Goal: Task Accomplishment & Management: Use online tool/utility

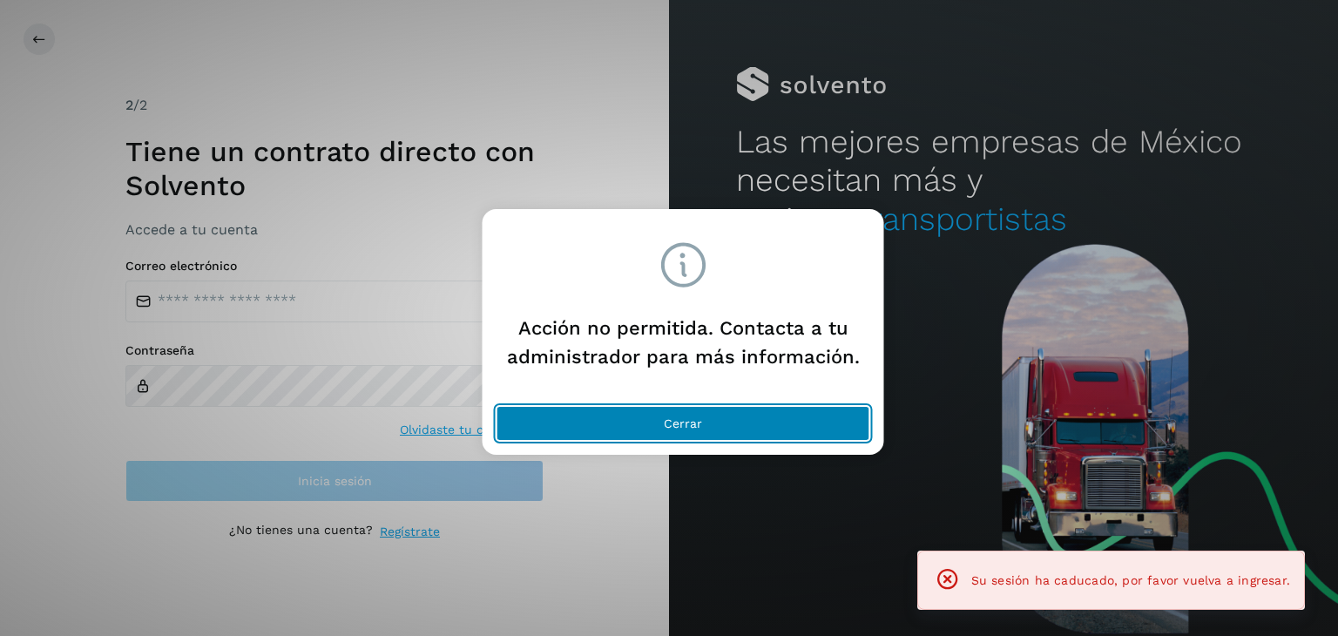
drag, startPoint x: 692, startPoint y: 430, endPoint x: 764, endPoint y: 5, distance: 431.2
click at [692, 423] on button "Cerrar" at bounding box center [684, 423] width 374 height 35
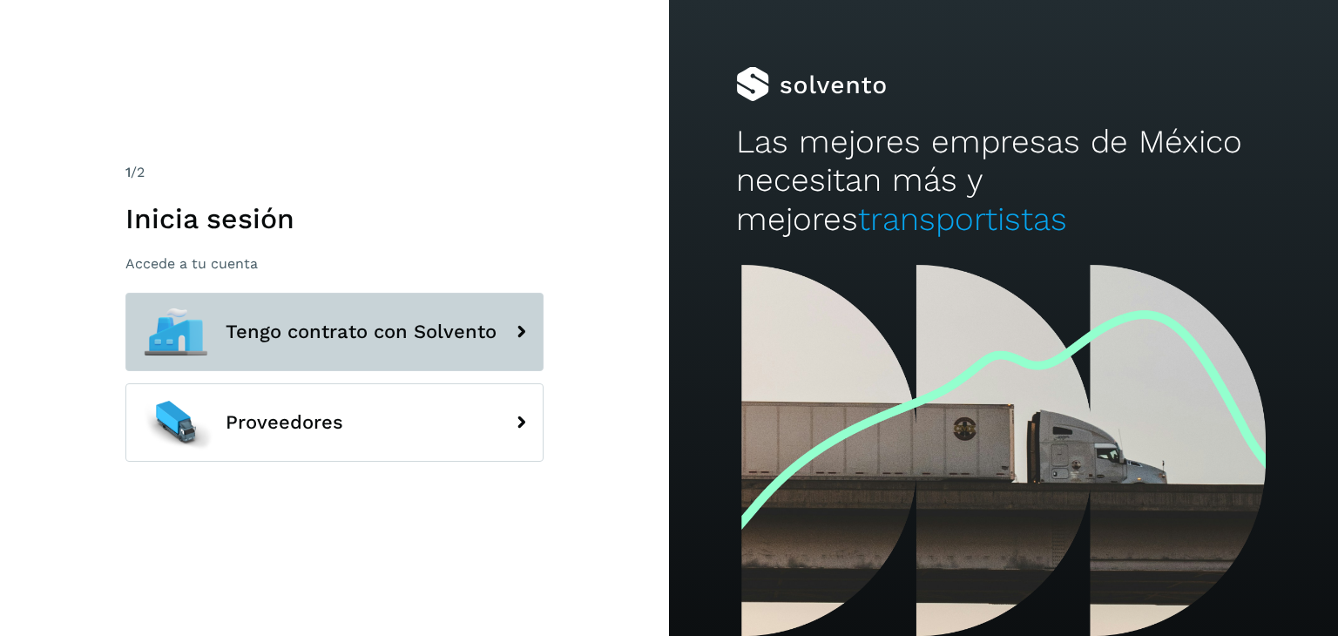
click at [258, 308] on button "Tengo contrato con Solvento" at bounding box center [334, 332] width 418 height 78
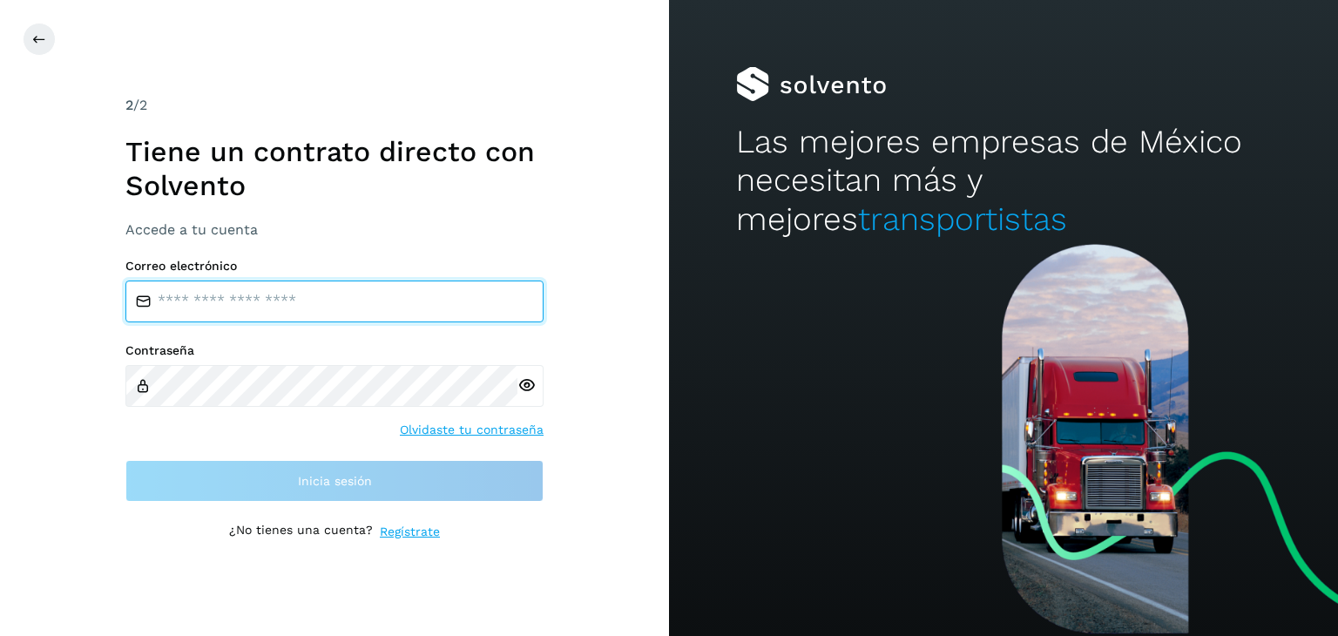
click at [216, 289] on input "email" at bounding box center [334, 301] width 418 height 42
type input "**********"
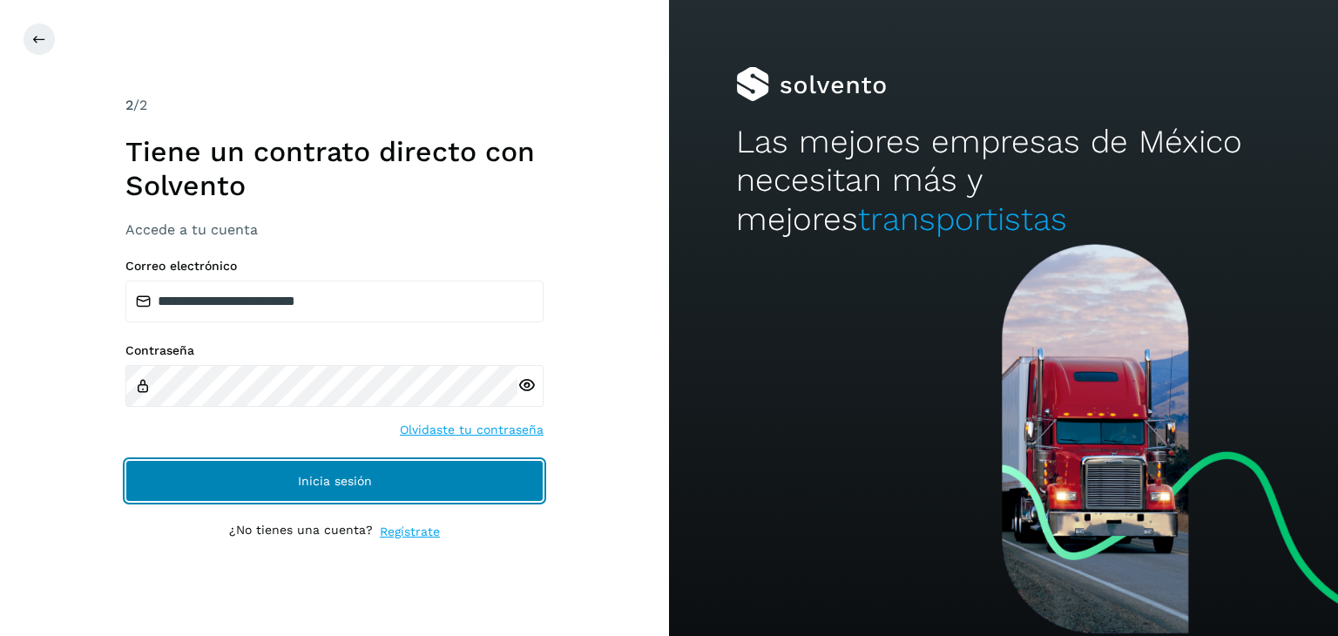
click at [418, 482] on button "Inicia sesión" at bounding box center [334, 481] width 418 height 42
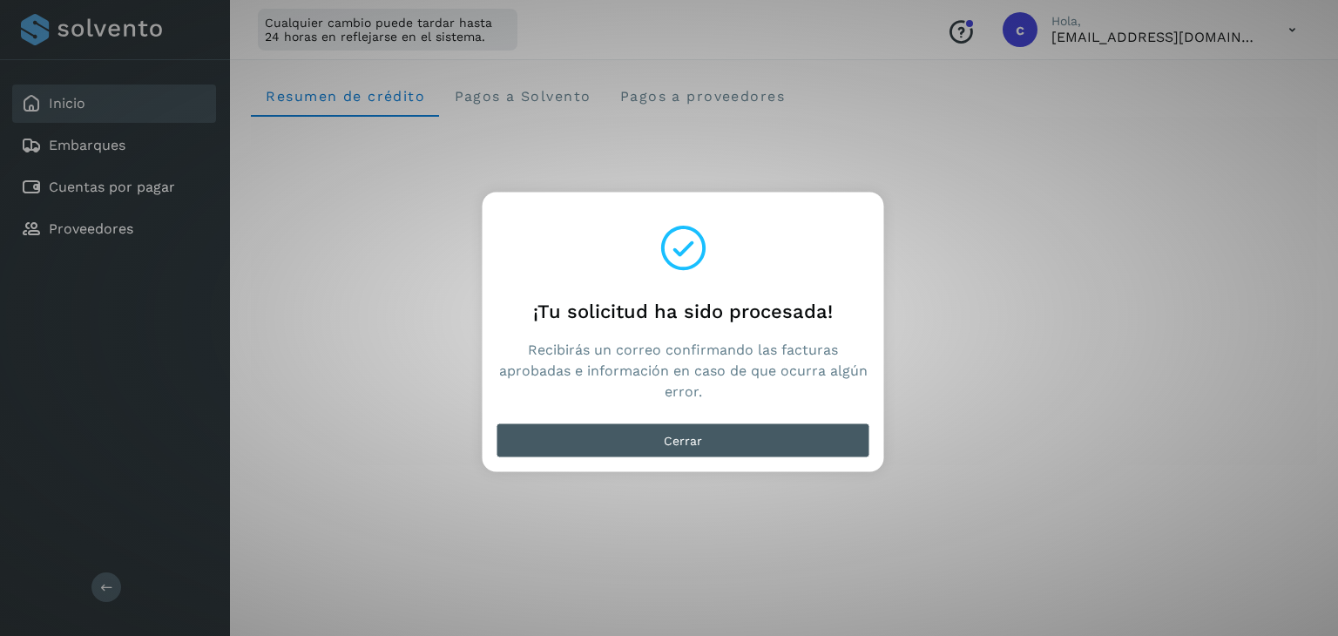
drag, startPoint x: 688, startPoint y: 463, endPoint x: 692, endPoint y: 436, distance: 27.2
click at [687, 461] on div "Cerrar" at bounding box center [684, 444] width 402 height 56
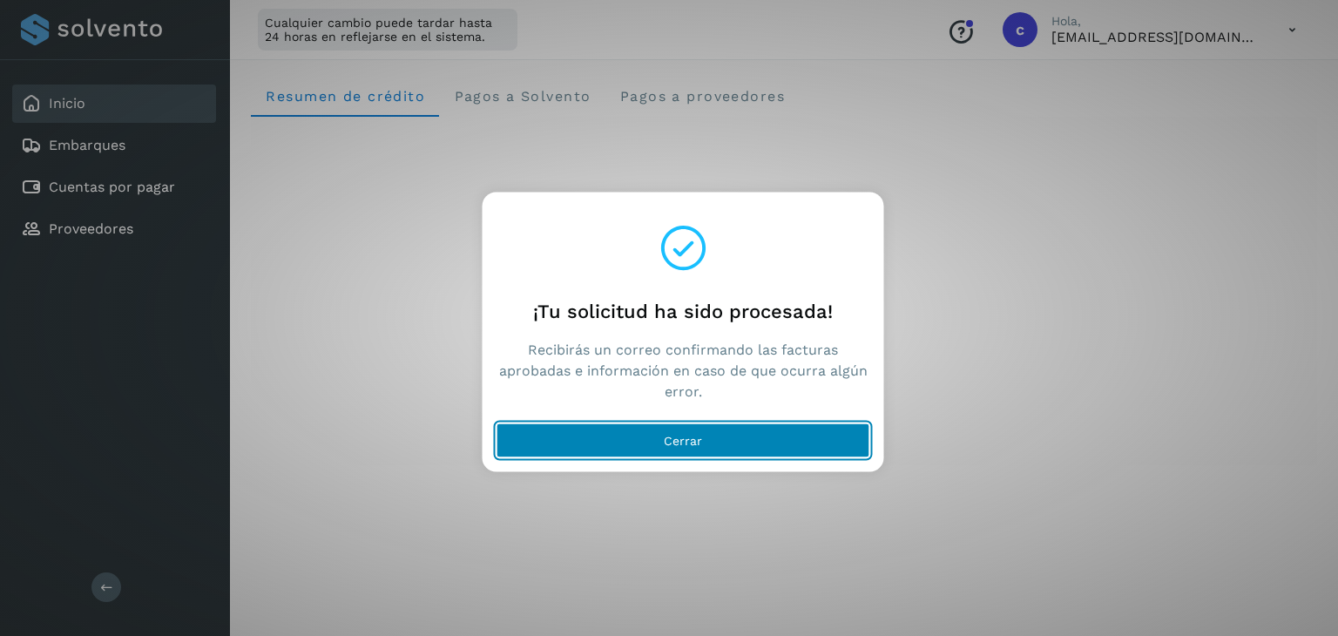
click at [692, 436] on span "Cerrar" at bounding box center [683, 441] width 38 height 12
click at [617, 457] on button "Cerrar" at bounding box center [684, 440] width 374 height 35
